Goal: Task Accomplishment & Management: Use online tool/utility

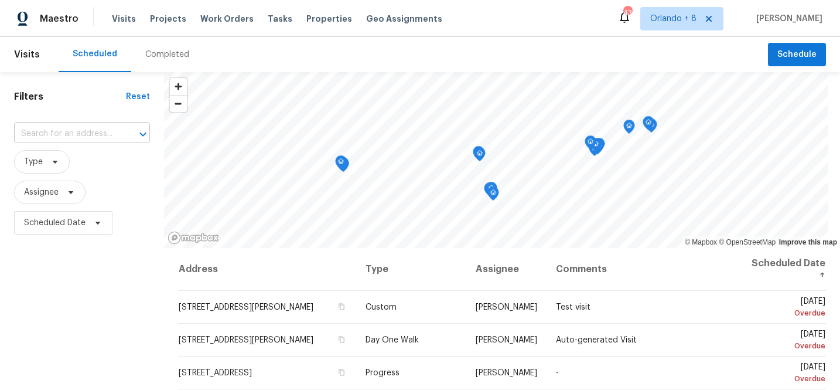
click at [49, 138] on input "text" at bounding box center [65, 134] width 103 height 18
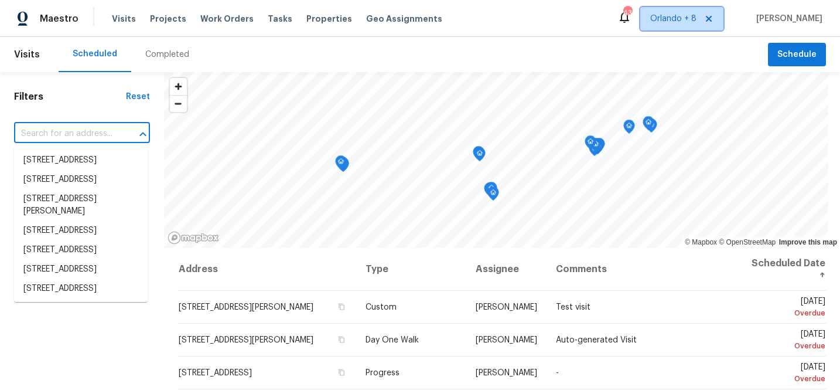
click at [693, 23] on span "Orlando + 8" at bounding box center [674, 19] width 46 height 12
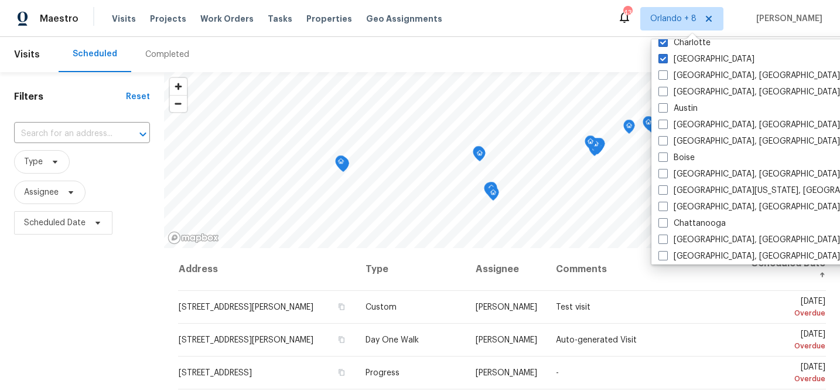
scroll to position [222, 0]
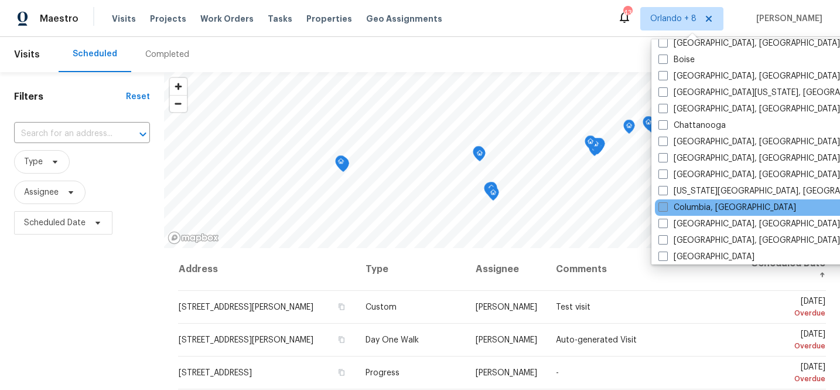
click at [701, 208] on label "Columbia, [GEOGRAPHIC_DATA]" at bounding box center [728, 208] width 138 height 12
click at [666, 208] on input "Columbia, [GEOGRAPHIC_DATA]" at bounding box center [663, 206] width 8 height 8
checkbox input "true"
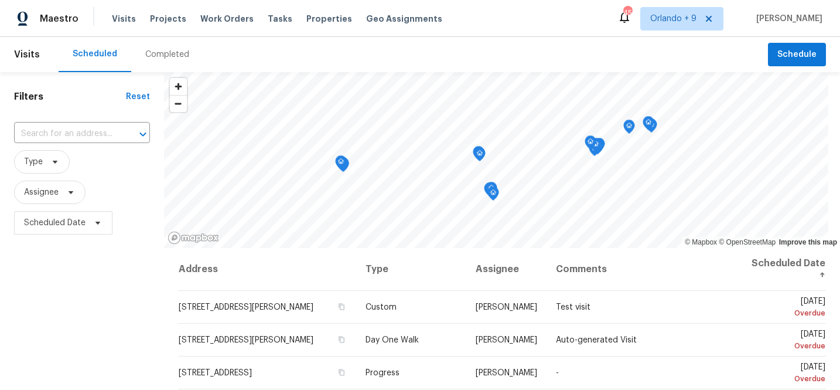
click at [153, 60] on div "Completed" at bounding box center [167, 54] width 72 height 35
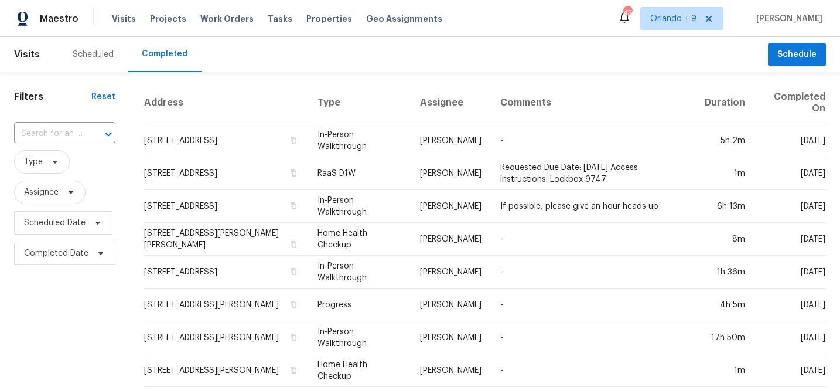
click at [88, 135] on div at bounding box center [100, 134] width 30 height 16
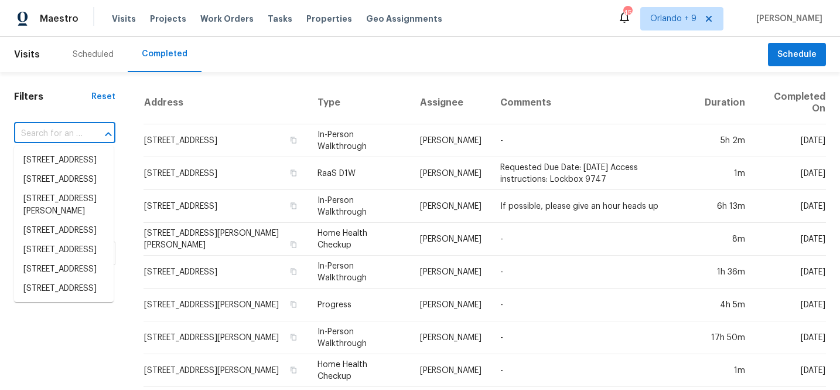
paste input "[STREET_ADDRESS] [STREET_ADDRESS]"
type input "[STREET_ADDRESS] [STREET_ADDRESS]"
paste input "[STREET_ADDRESS]"
type input "[STREET_ADDRESS]"
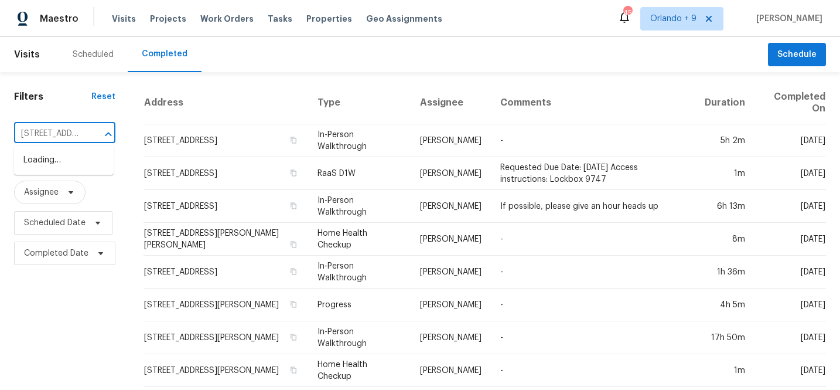
scroll to position [0, 91]
click at [53, 158] on li "[STREET_ADDRESS]" at bounding box center [64, 160] width 100 height 19
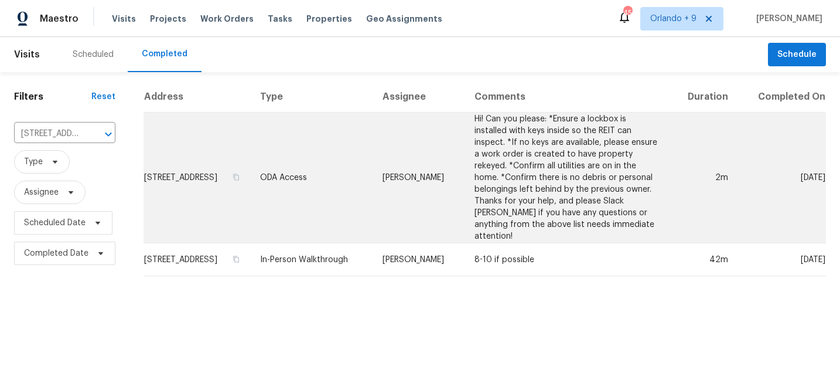
click at [373, 183] on td "ODA Access" at bounding box center [312, 178] width 122 height 131
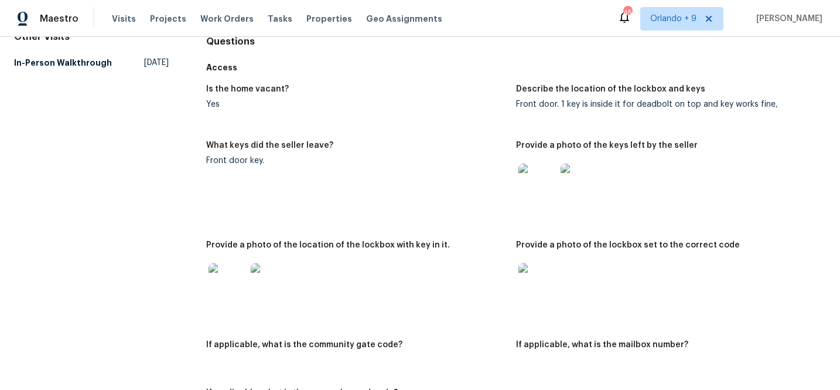
scroll to position [139, 0]
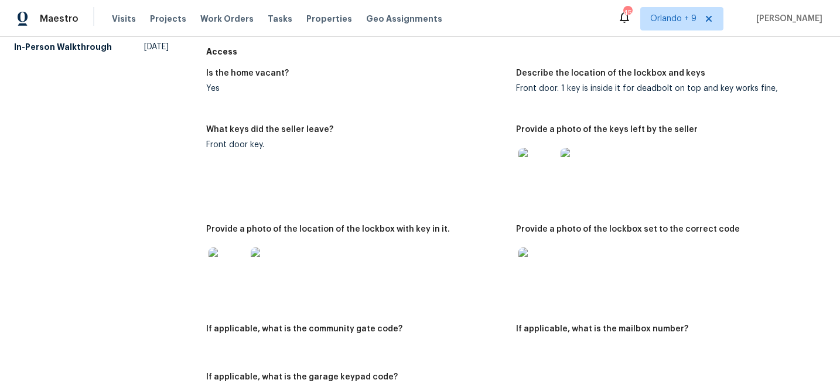
click at [535, 182] on img at bounding box center [538, 167] width 38 height 38
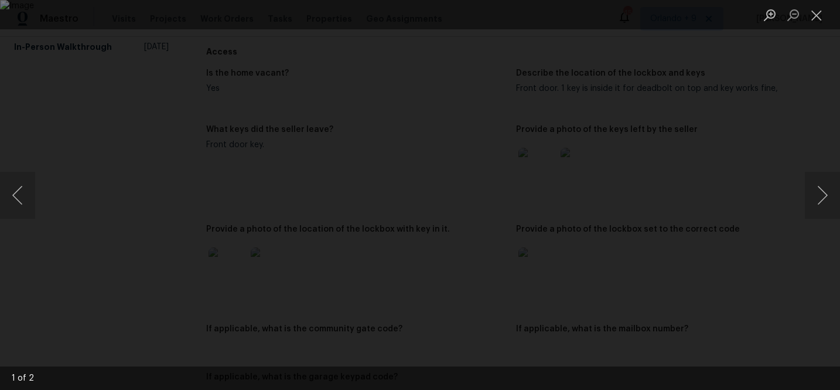
click at [720, 172] on div "Lightbox" at bounding box center [420, 195] width 840 height 390
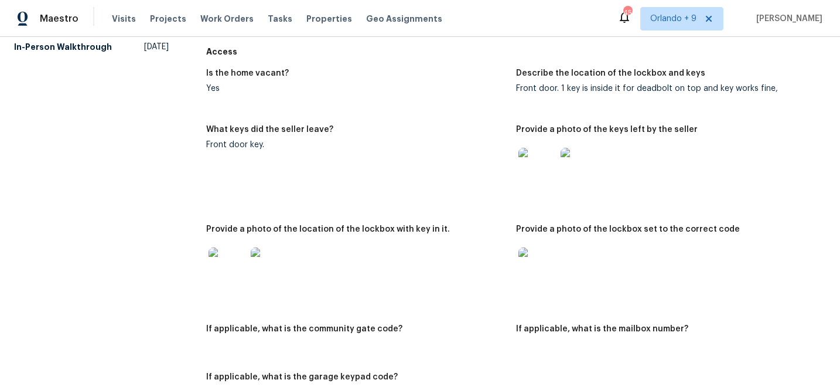
click at [525, 265] on img at bounding box center [538, 266] width 38 height 38
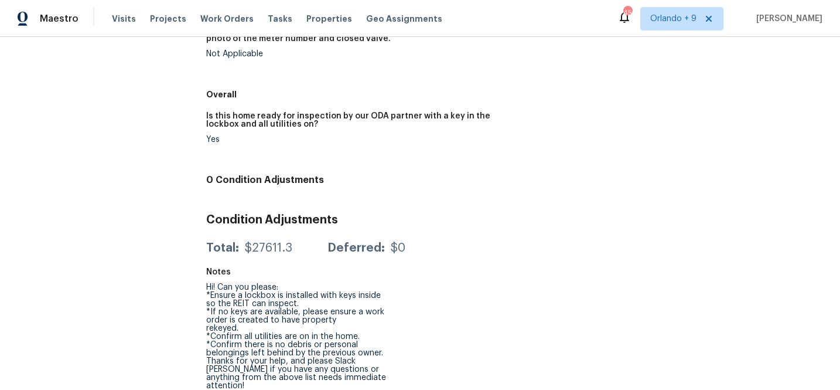
scroll to position [626, 0]
